Goal: Transaction & Acquisition: Purchase product/service

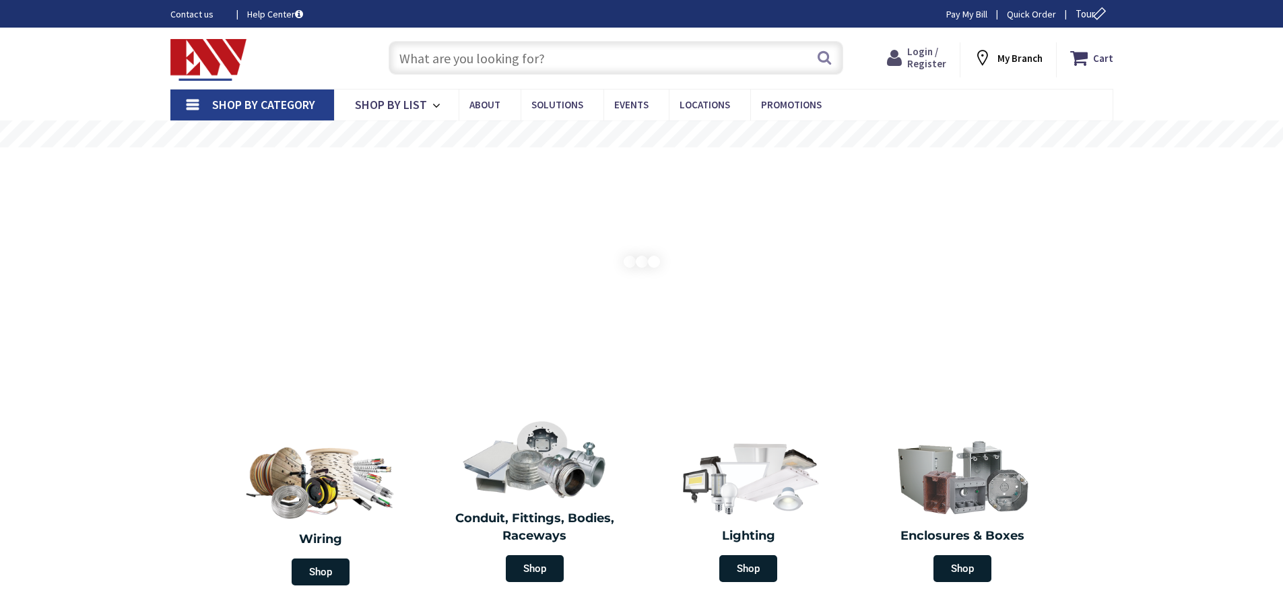
click at [914, 48] on span "Login / Register" at bounding box center [926, 57] width 39 height 25
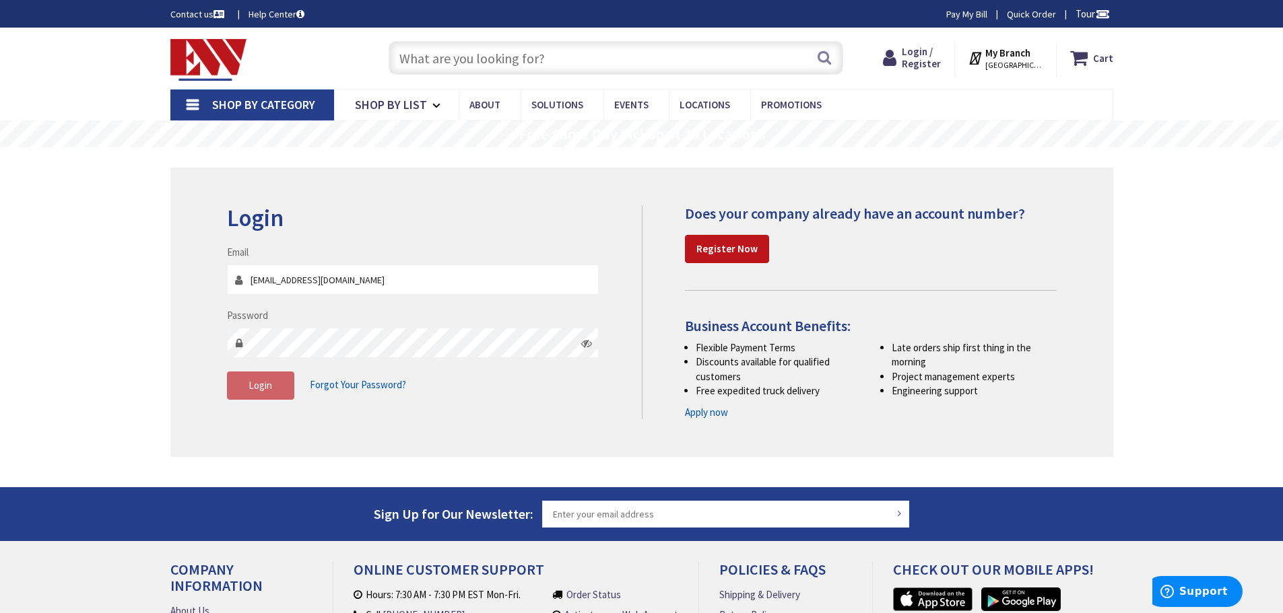
type input "nfdco4@gmail.com"
click at [254, 381] on span "Login" at bounding box center [260, 385] width 24 height 13
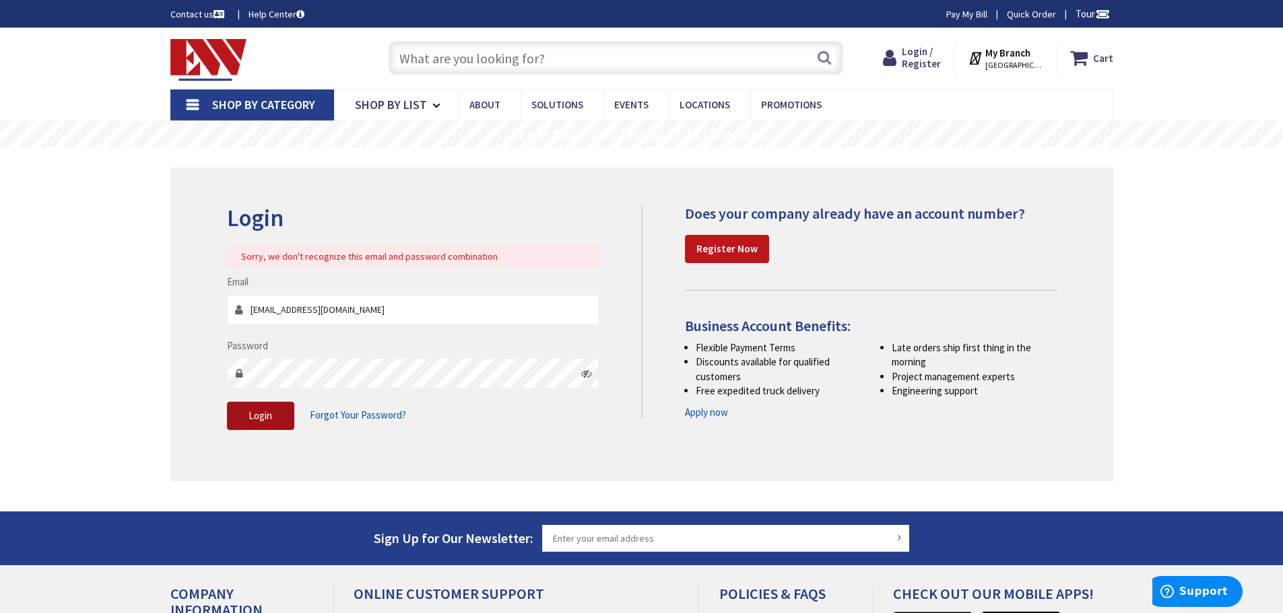
click at [261, 413] on span "Login" at bounding box center [260, 415] width 24 height 13
click at [255, 419] on span "Login" at bounding box center [260, 415] width 24 height 13
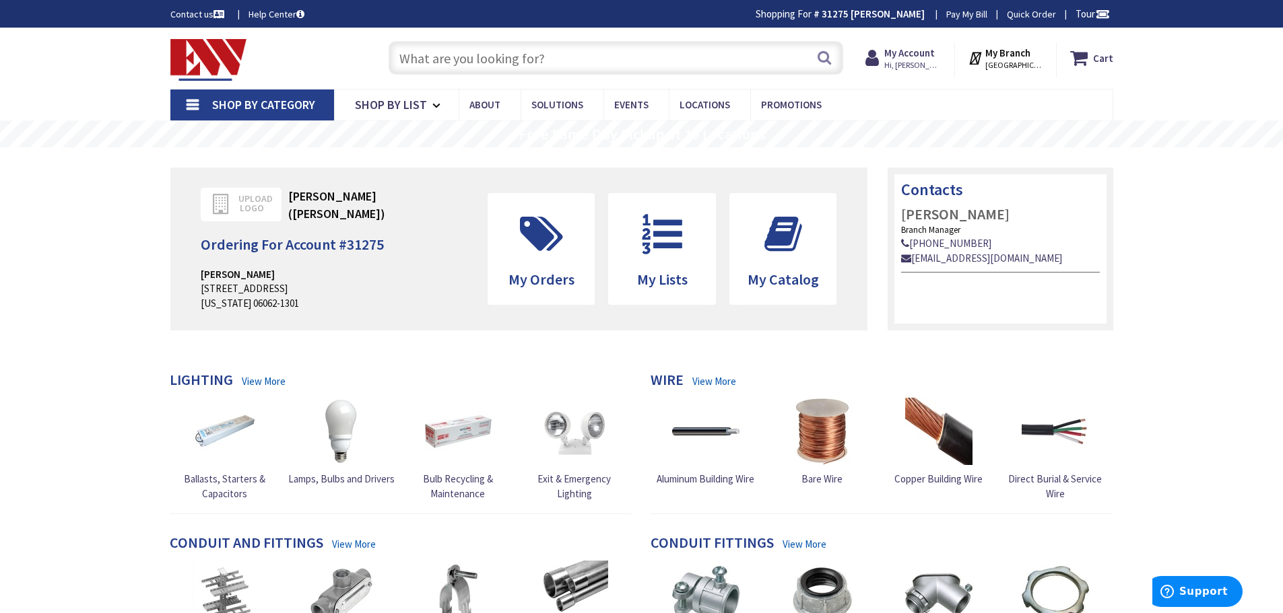
click at [487, 59] on input "text" at bounding box center [615, 58] width 454 height 34
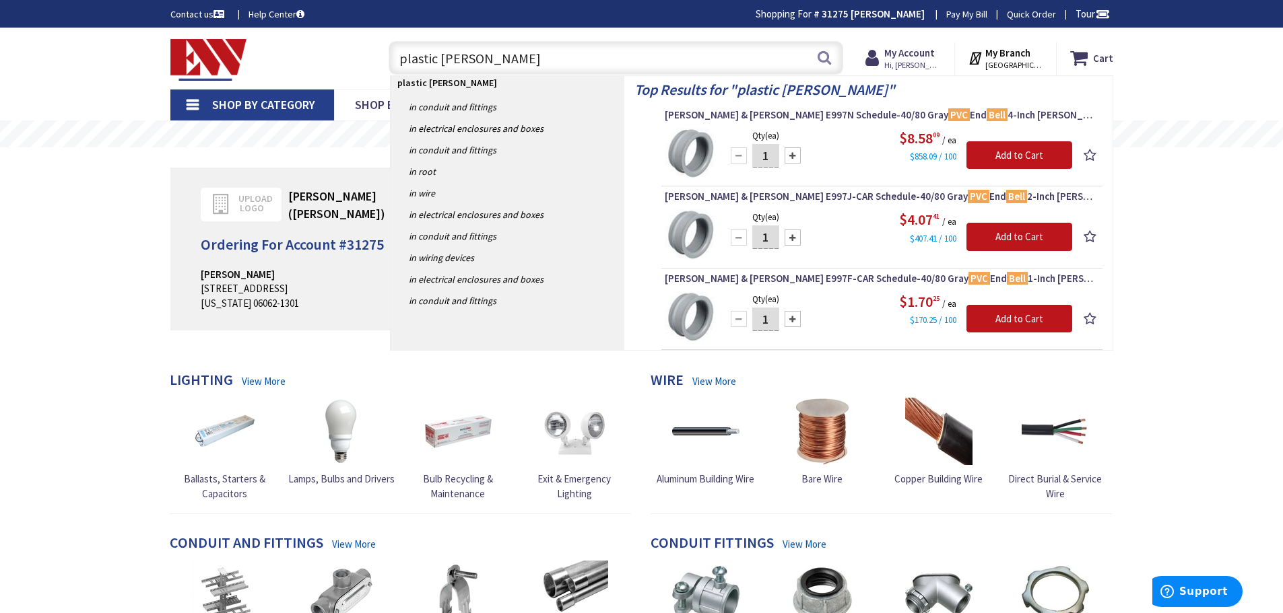
type input "plastic bell box"
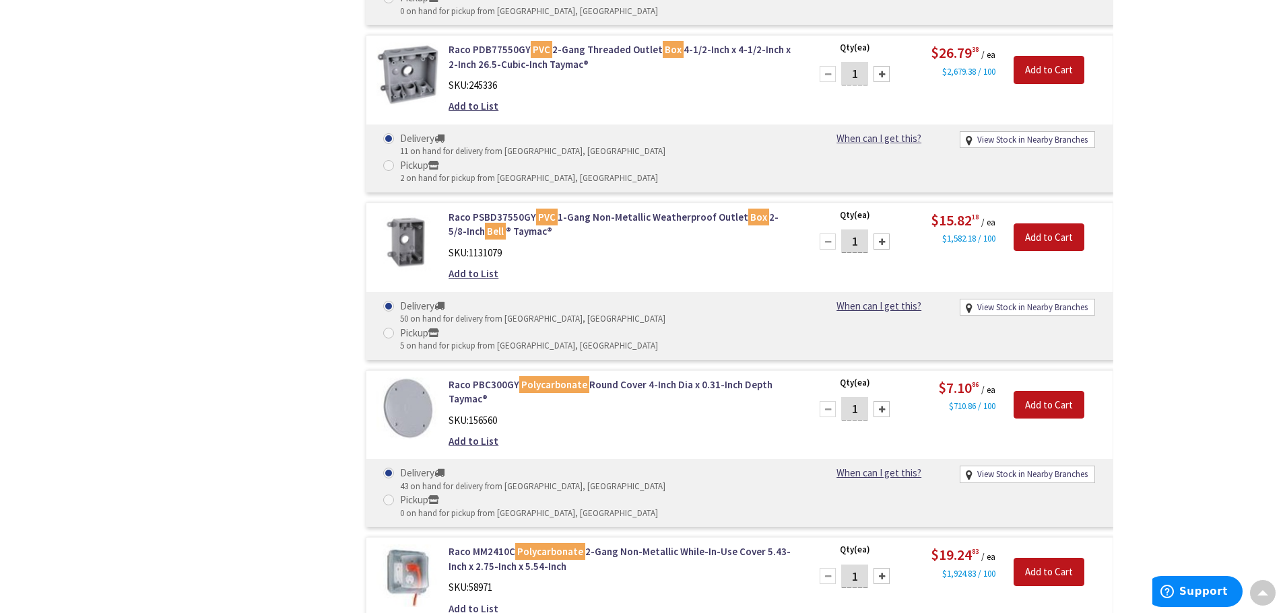
scroll to position [1010, 0]
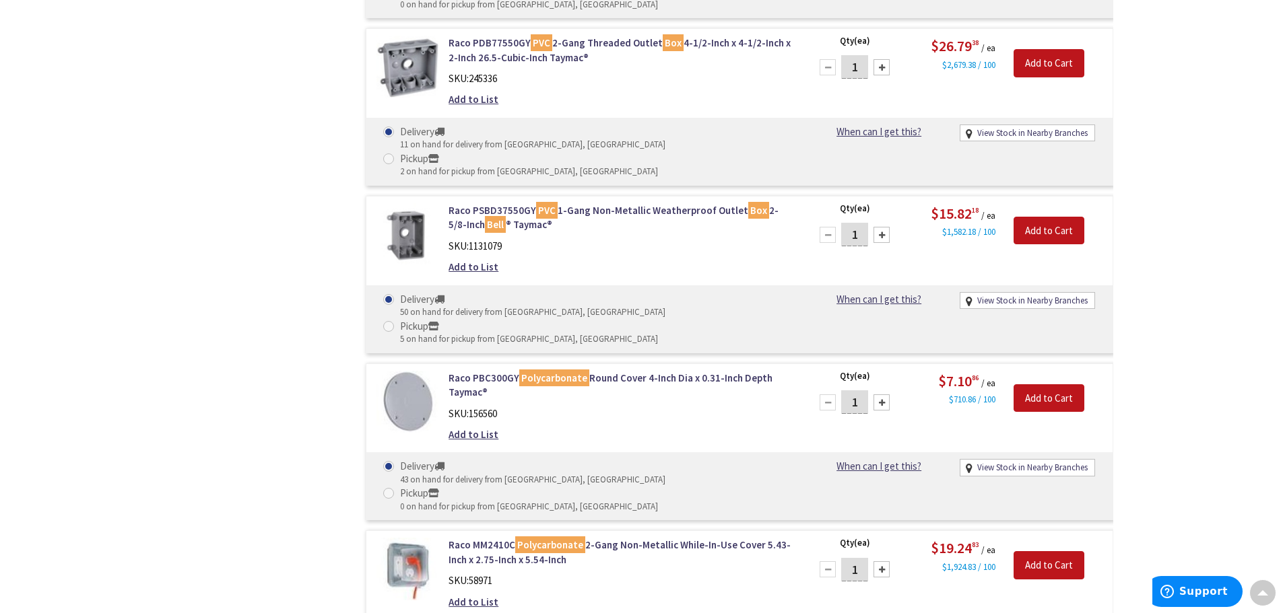
click at [415, 203] on img at bounding box center [407, 234] width 63 height 63
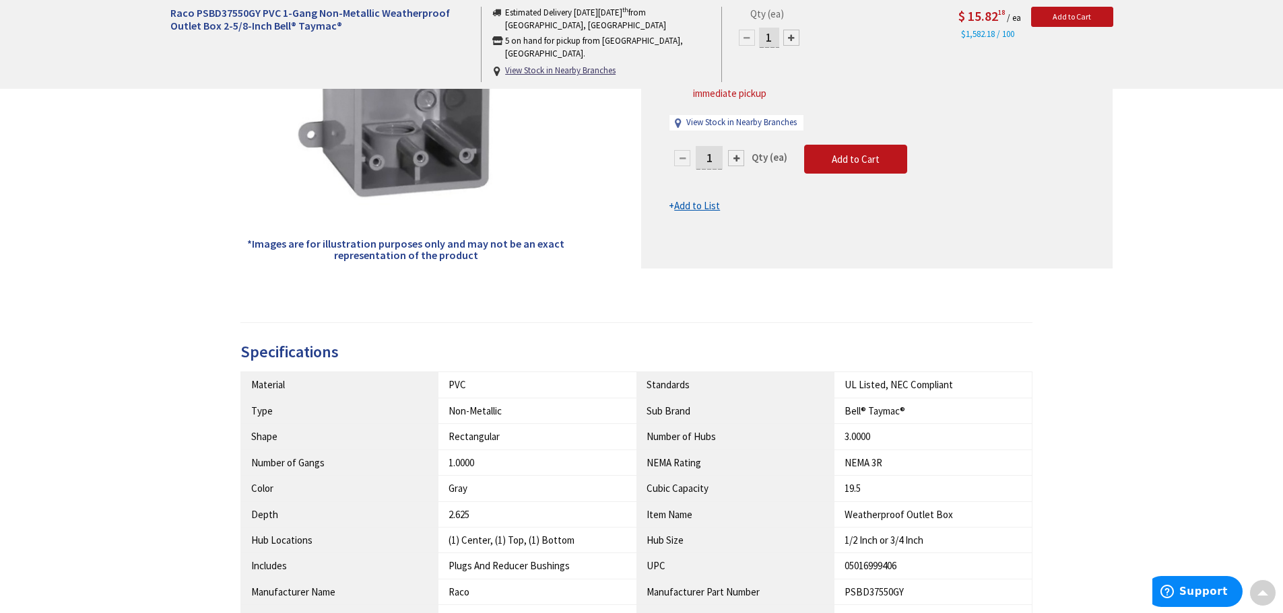
scroll to position [404, 0]
